Goal: Navigation & Orientation: Go to known website

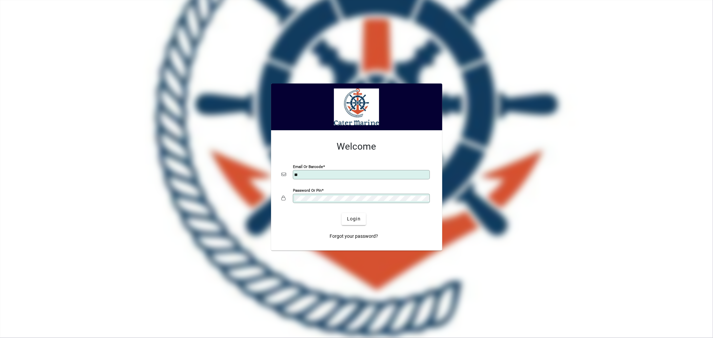
type input "**********"
click at [353, 221] on span "Login" at bounding box center [354, 219] width 14 height 7
